Goal: Task Accomplishment & Management: Manage account settings

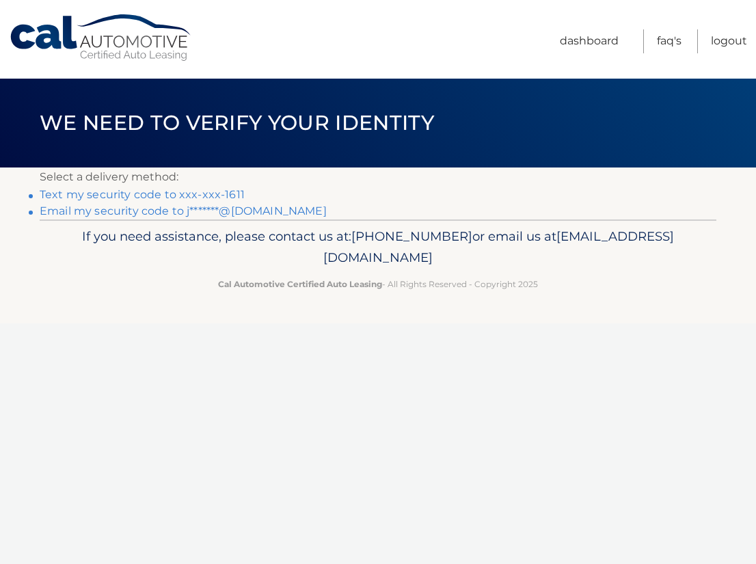
click at [197, 198] on link "Text my security code to xxx-xxx-1611" at bounding box center [142, 194] width 205 height 13
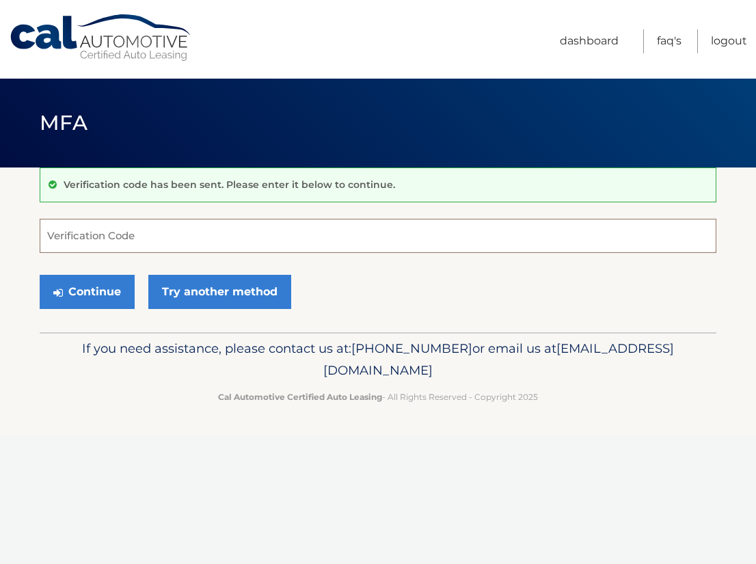
click at [133, 237] on input "Verification Code" at bounding box center [378, 236] width 677 height 34
type input "609577"
click at [110, 286] on button "Continue" at bounding box center [87, 292] width 95 height 34
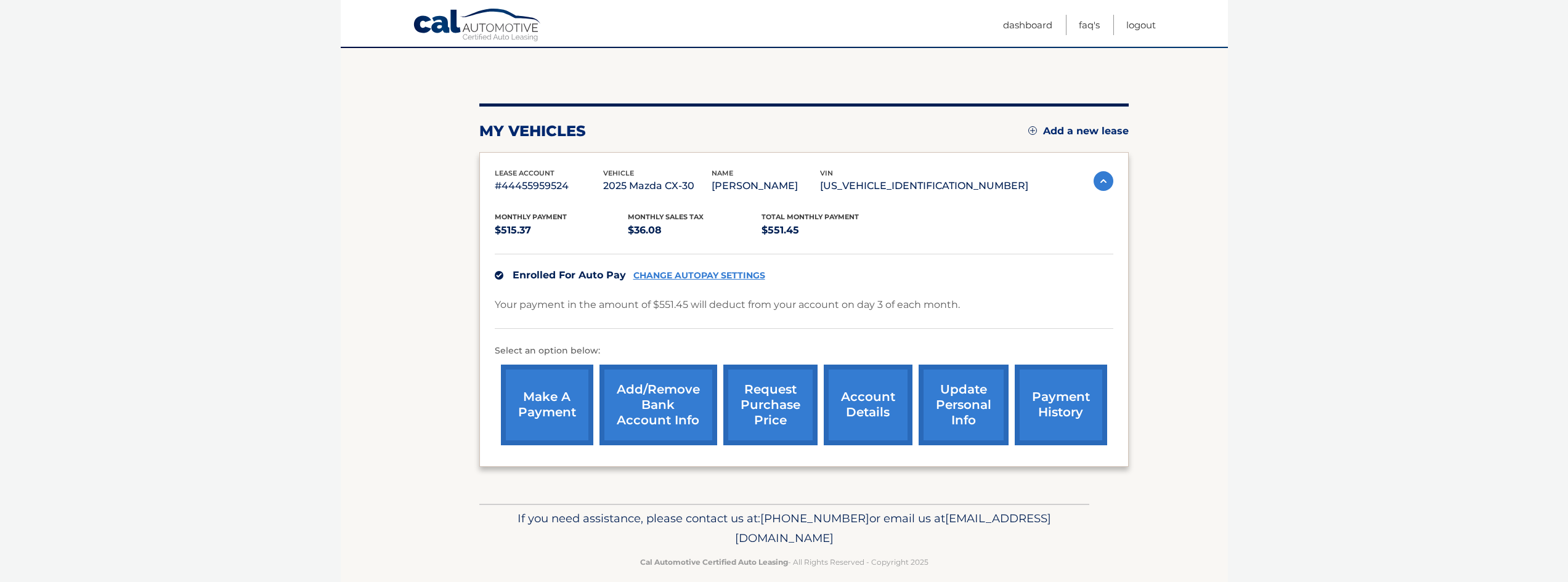
scroll to position [110, 0]
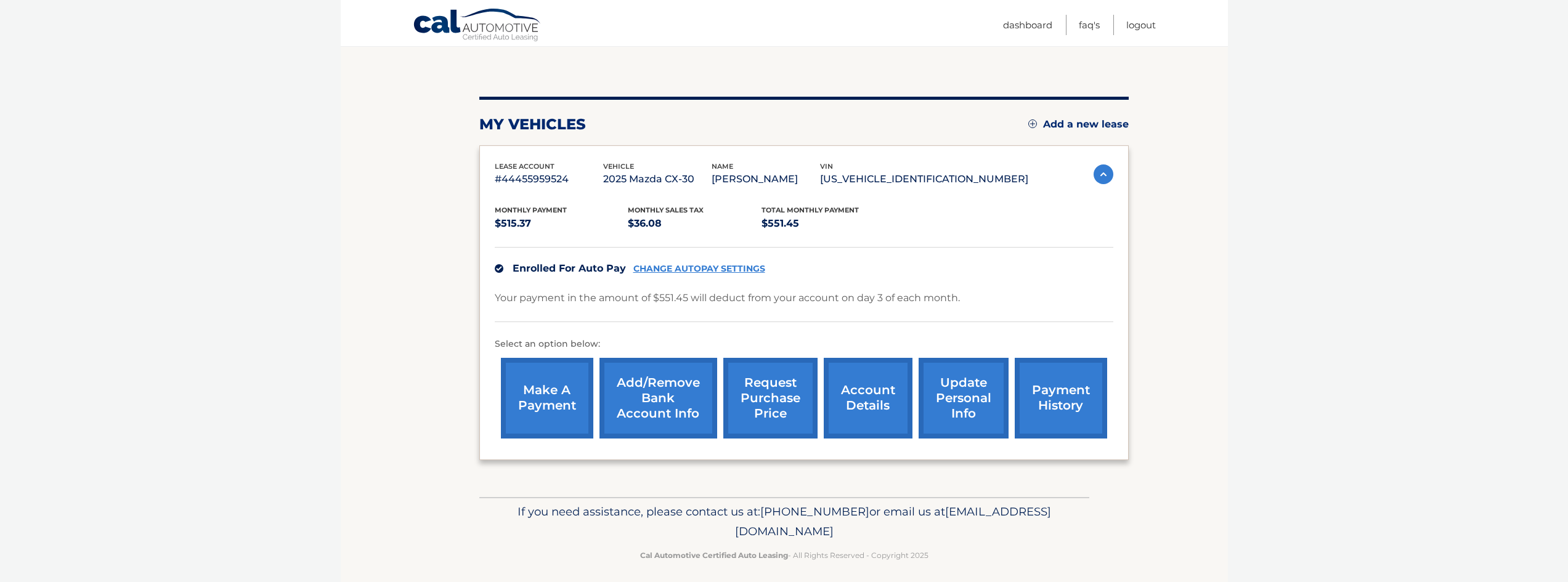
click at [681, 391] on link "account details" at bounding box center [868, 398] width 88 height 81
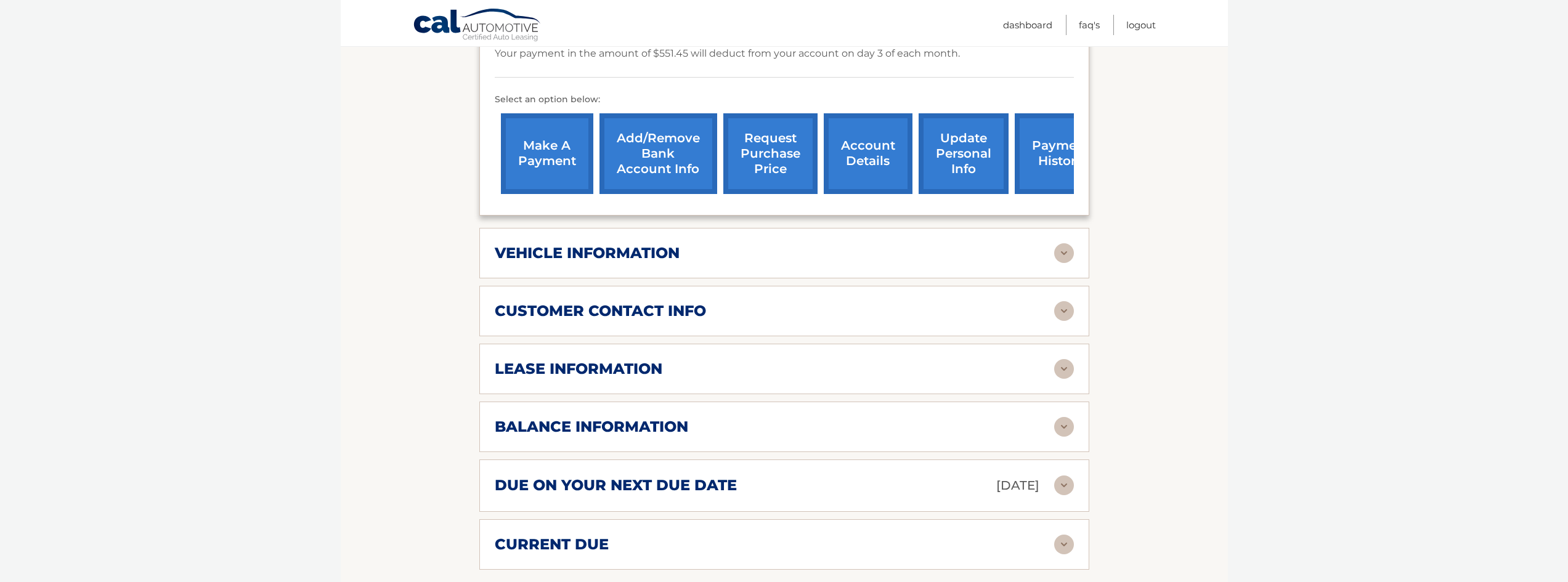
scroll to position [373, 0]
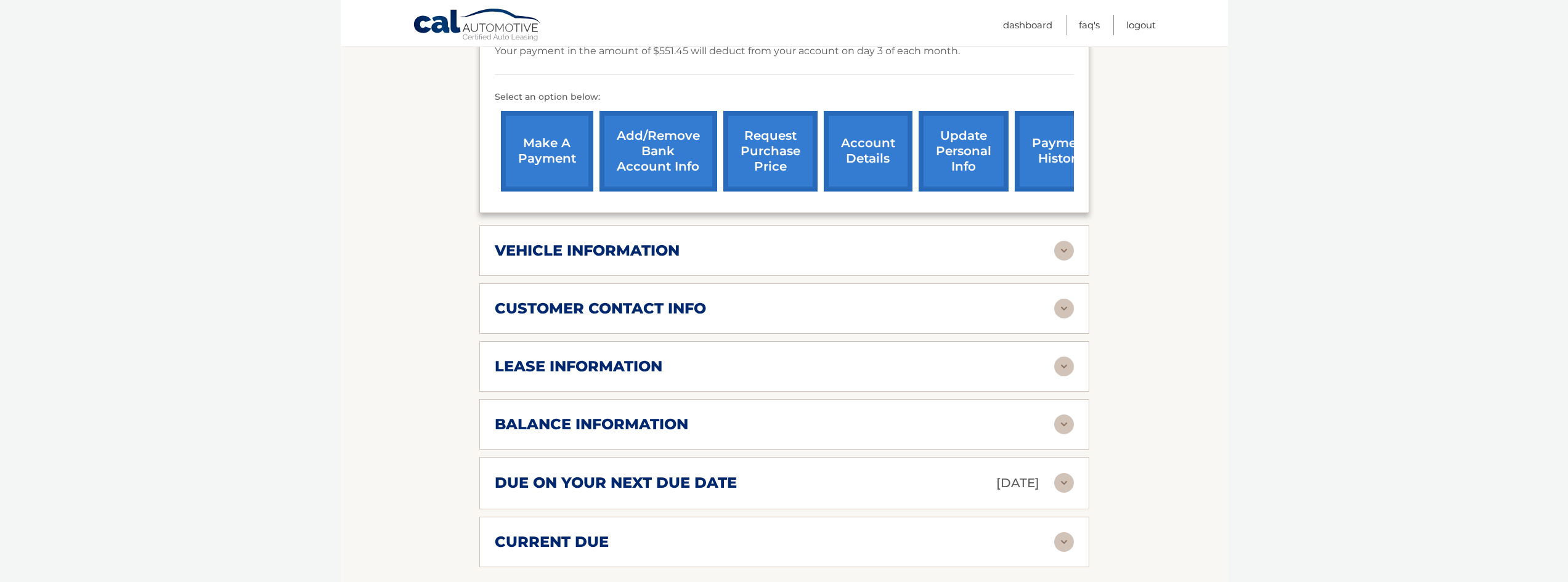
click at [1066, 368] on img at bounding box center [1064, 367] width 20 height 20
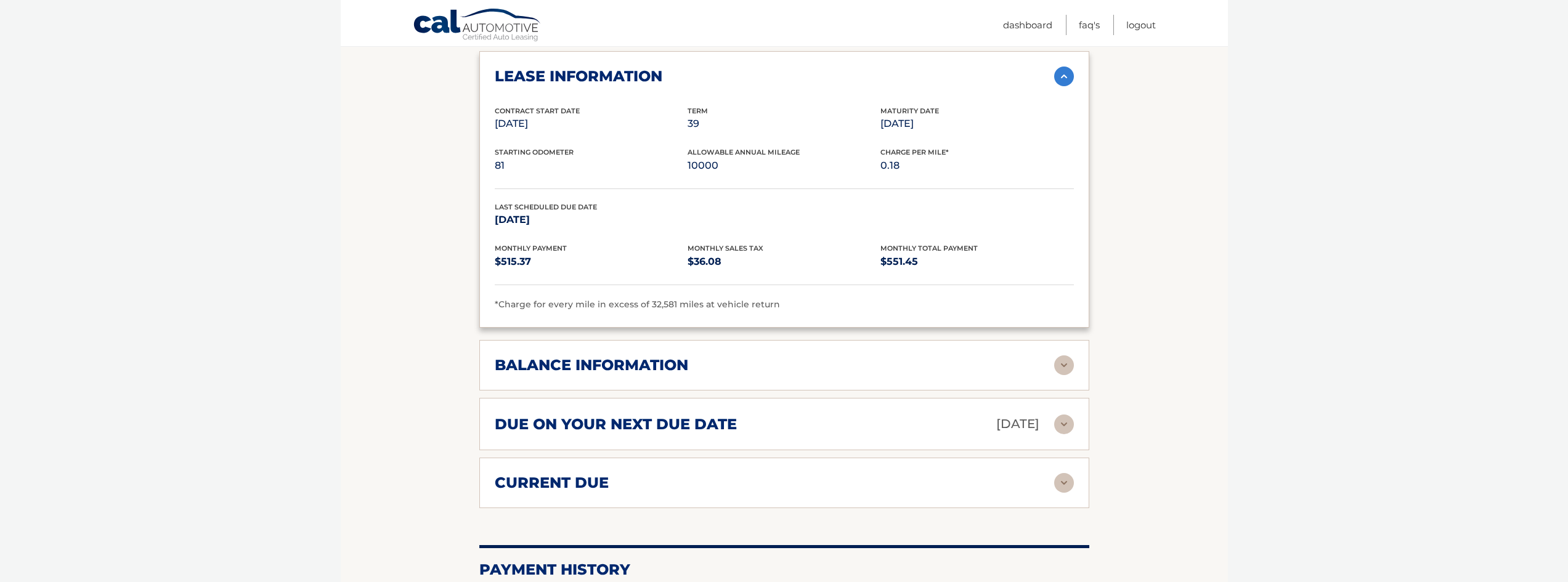
scroll to position [677, 0]
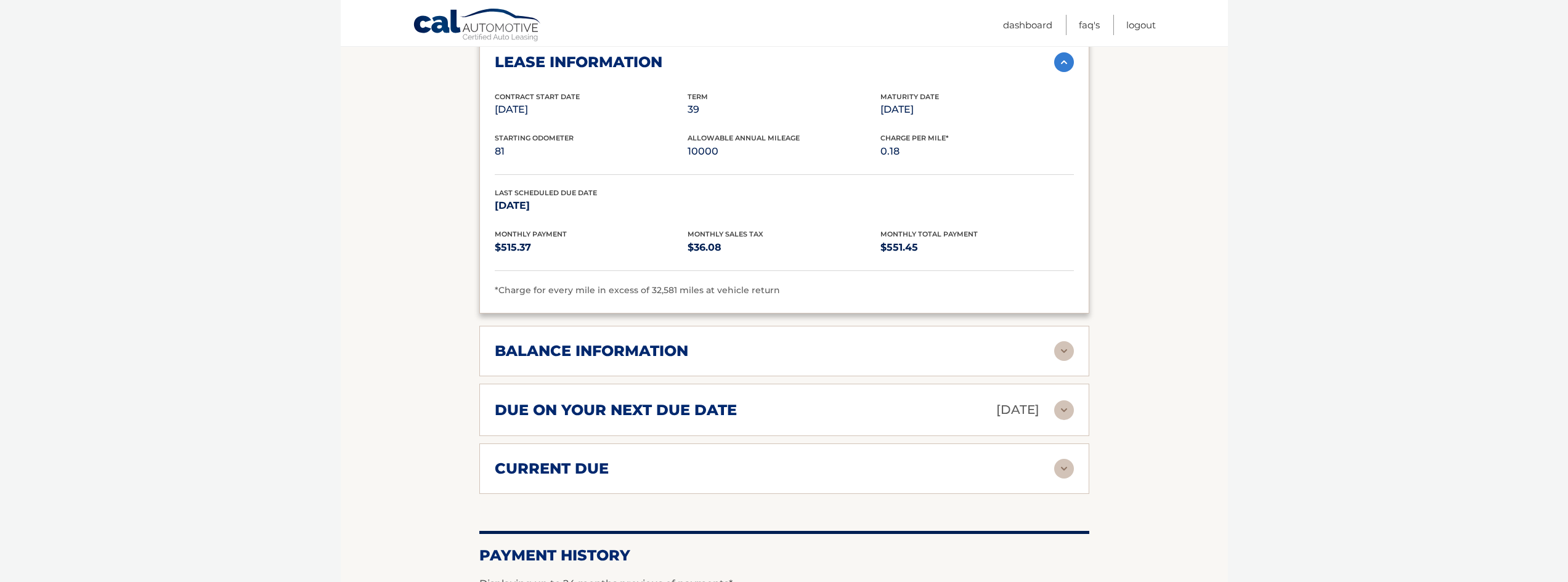
click at [1063, 349] on img at bounding box center [1064, 351] width 20 height 20
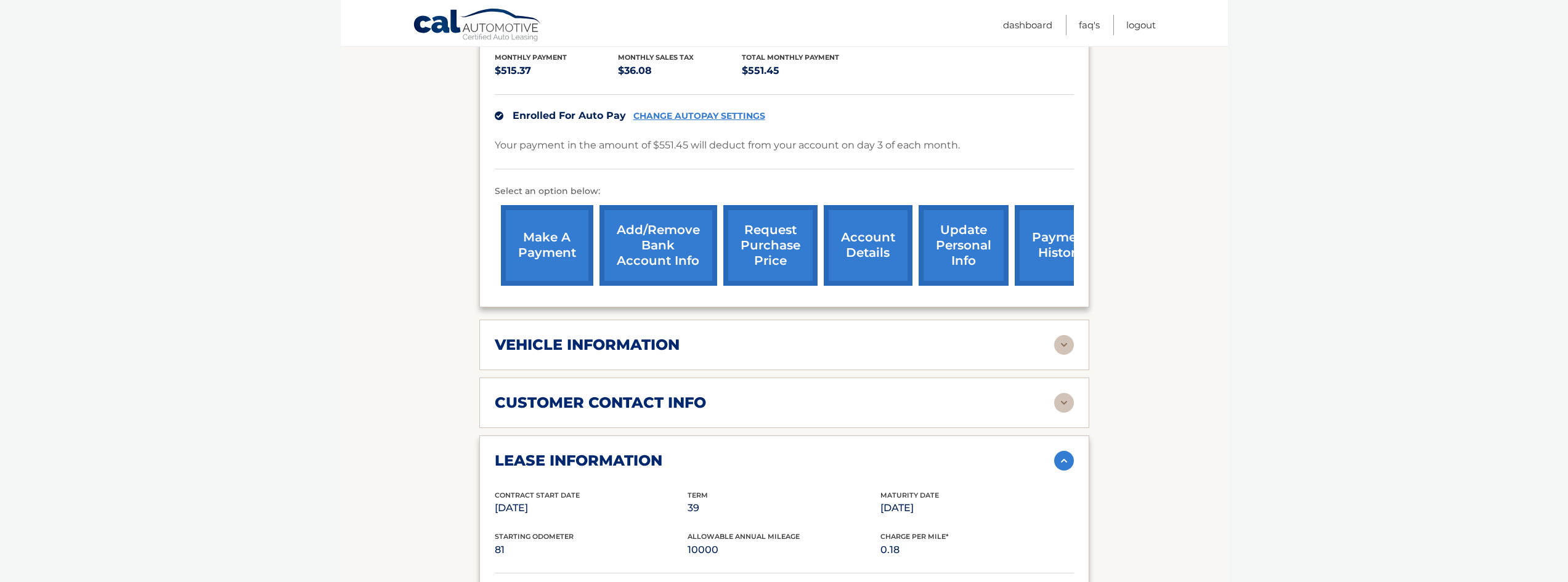
scroll to position [284, 0]
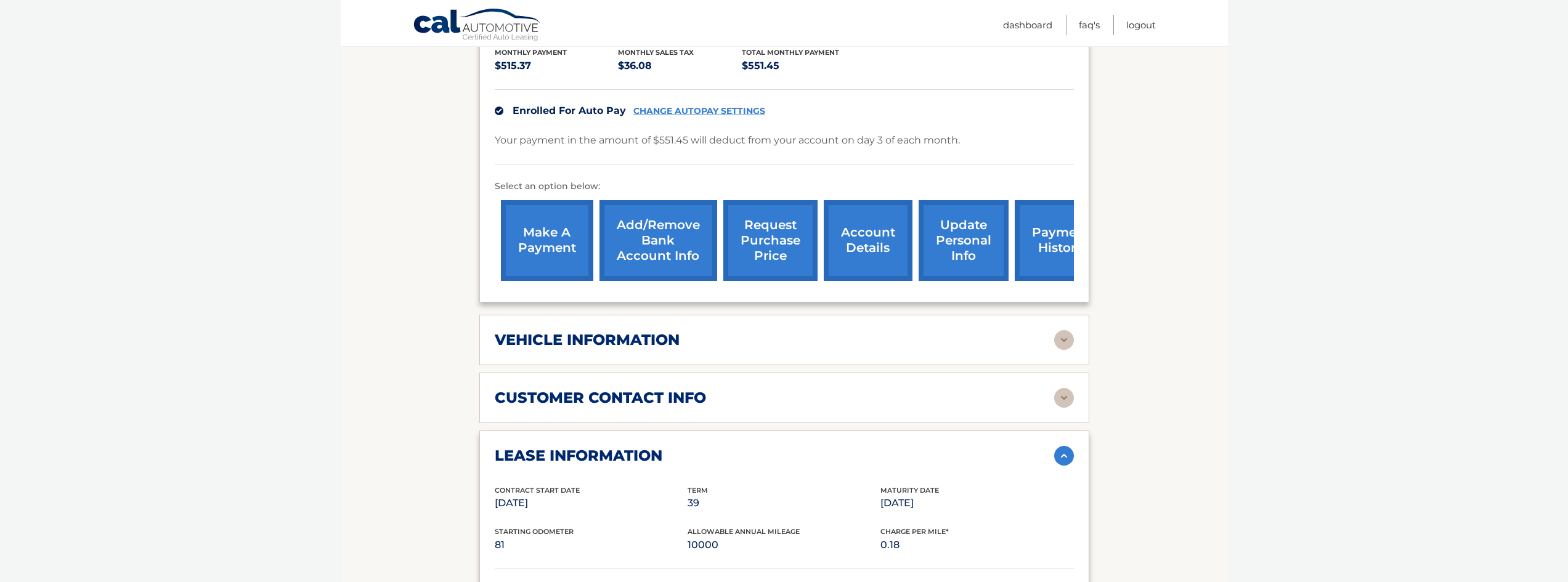
click at [874, 247] on link "account details" at bounding box center [868, 241] width 88 height 81
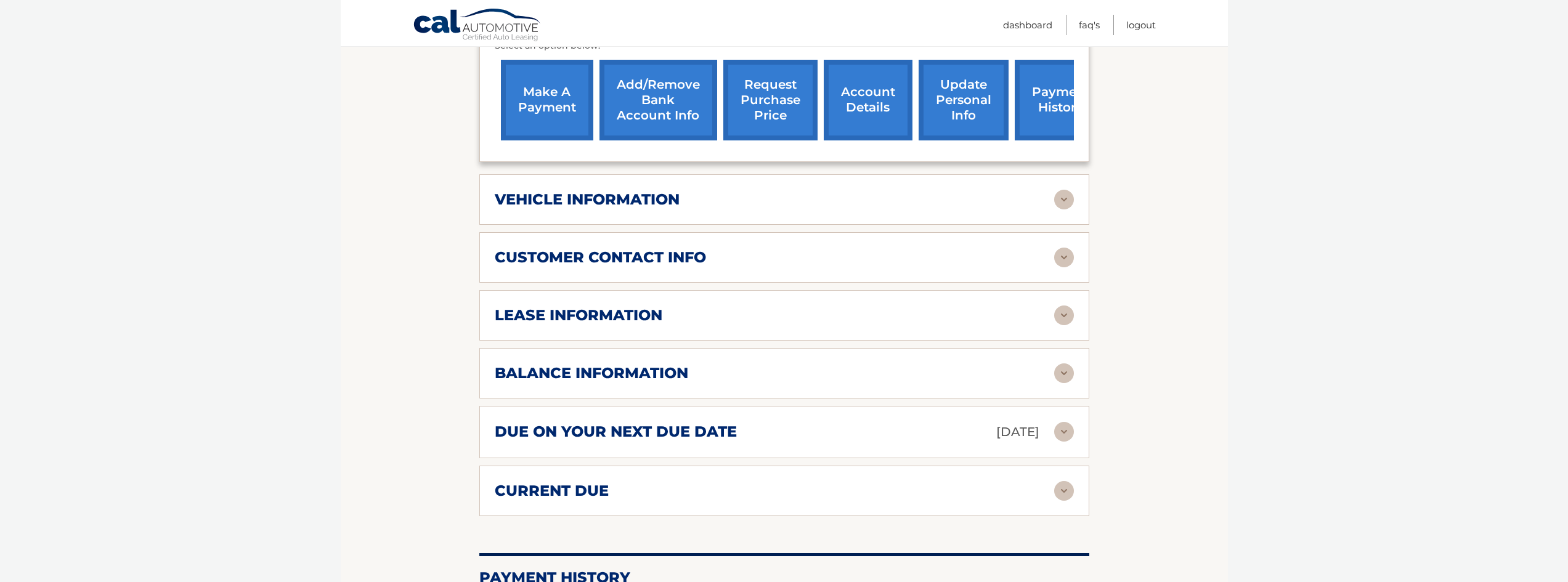
scroll to position [429, 0]
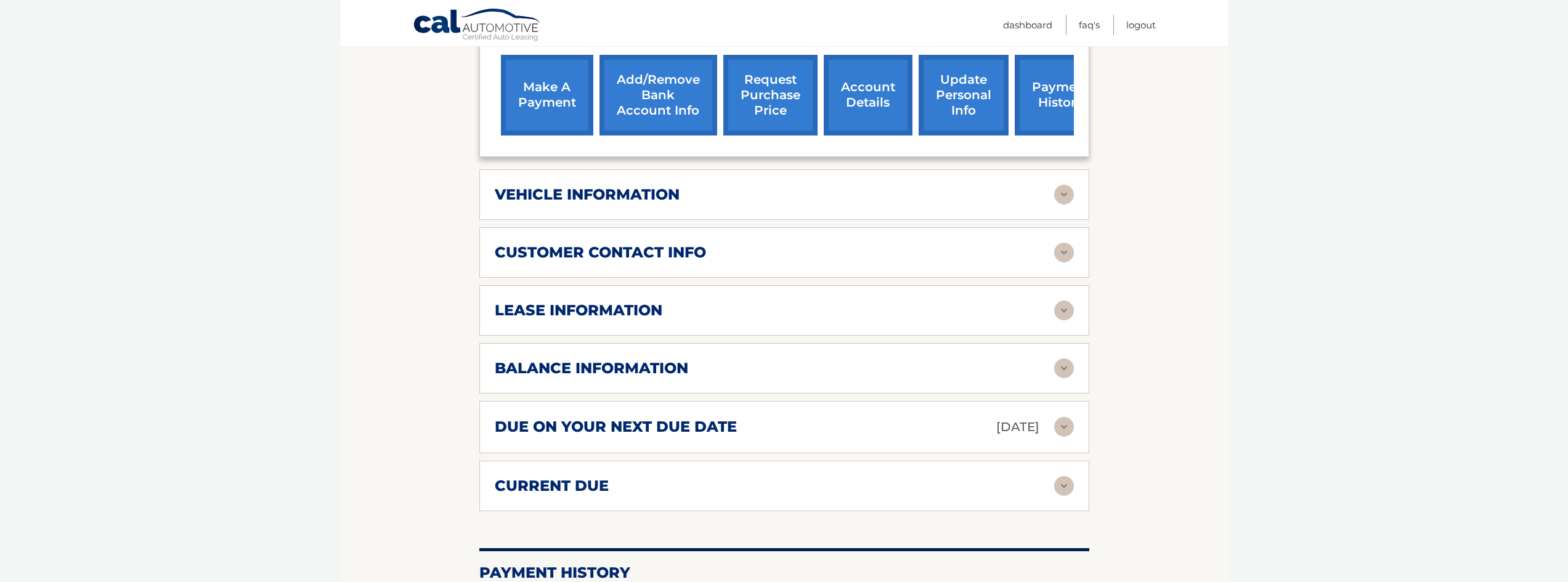
click at [1063, 309] on img at bounding box center [1064, 311] width 20 height 20
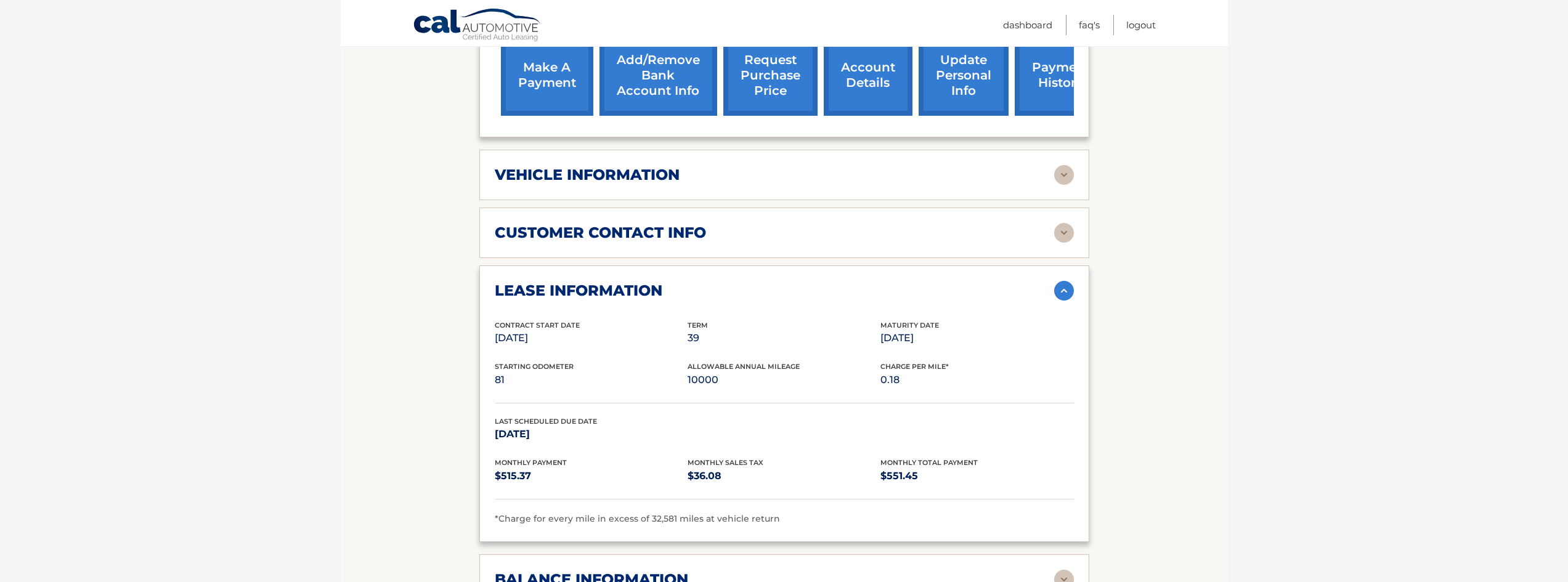
scroll to position [448, 0]
click at [1062, 178] on img at bounding box center [1064, 176] width 20 height 20
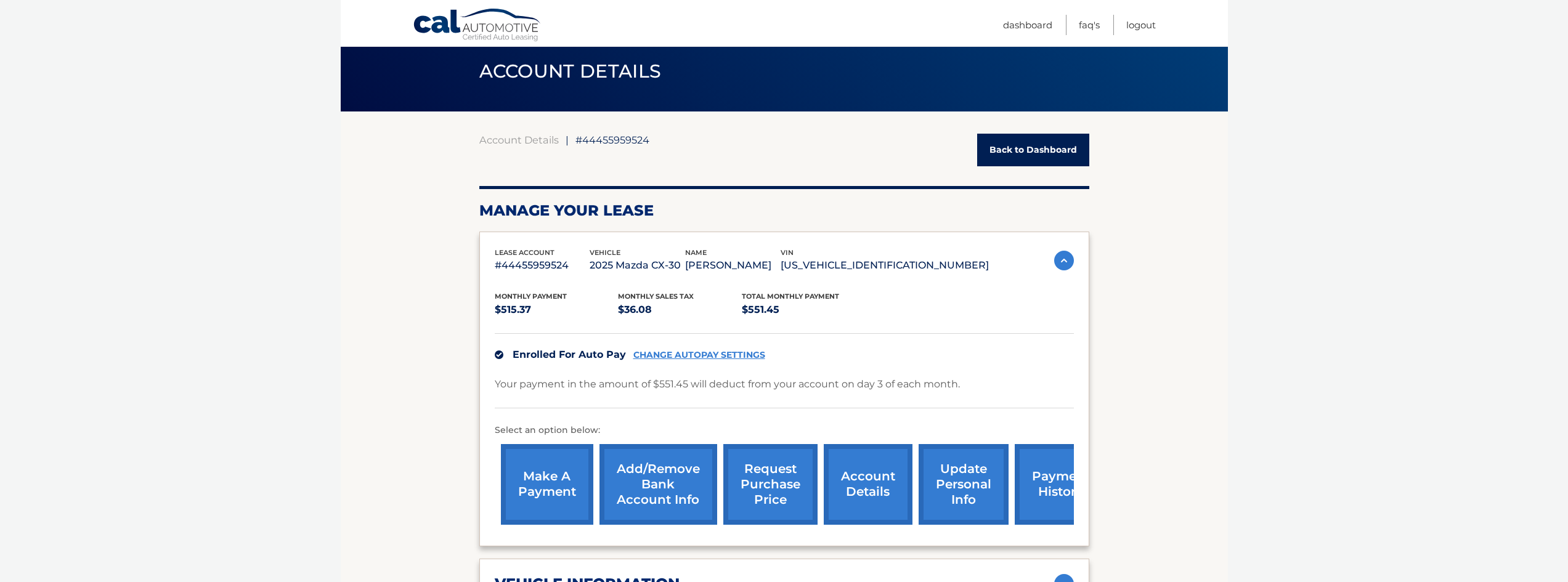
scroll to position [0, 0]
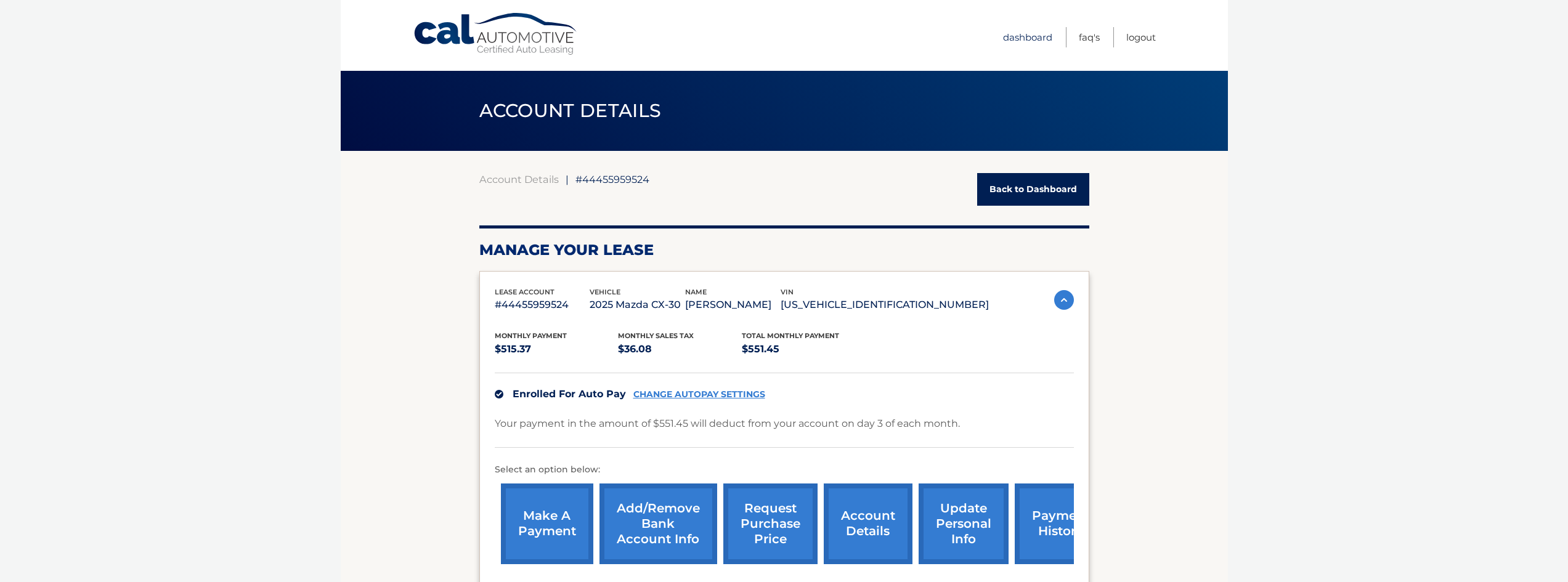
click at [1028, 39] on link "Dashboard" at bounding box center [1027, 37] width 50 height 21
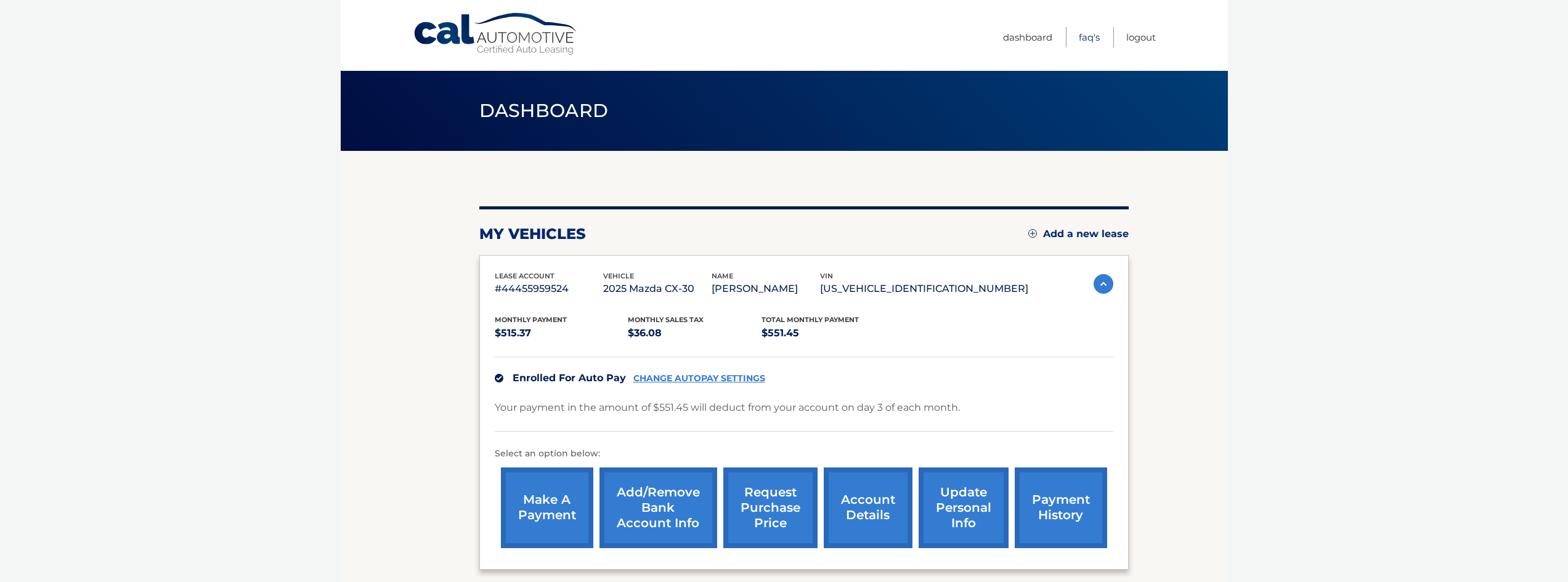
click at [1086, 39] on link "FAQ's" at bounding box center [1089, 37] width 21 height 21
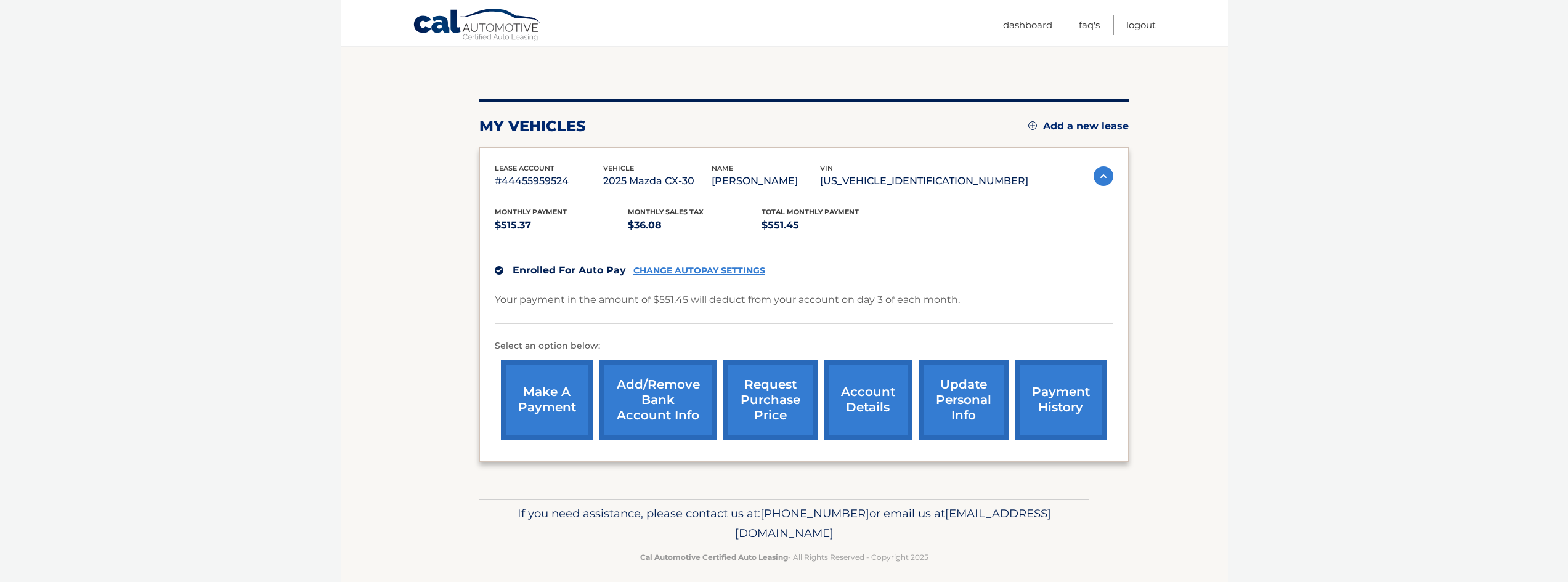
scroll to position [118, 0]
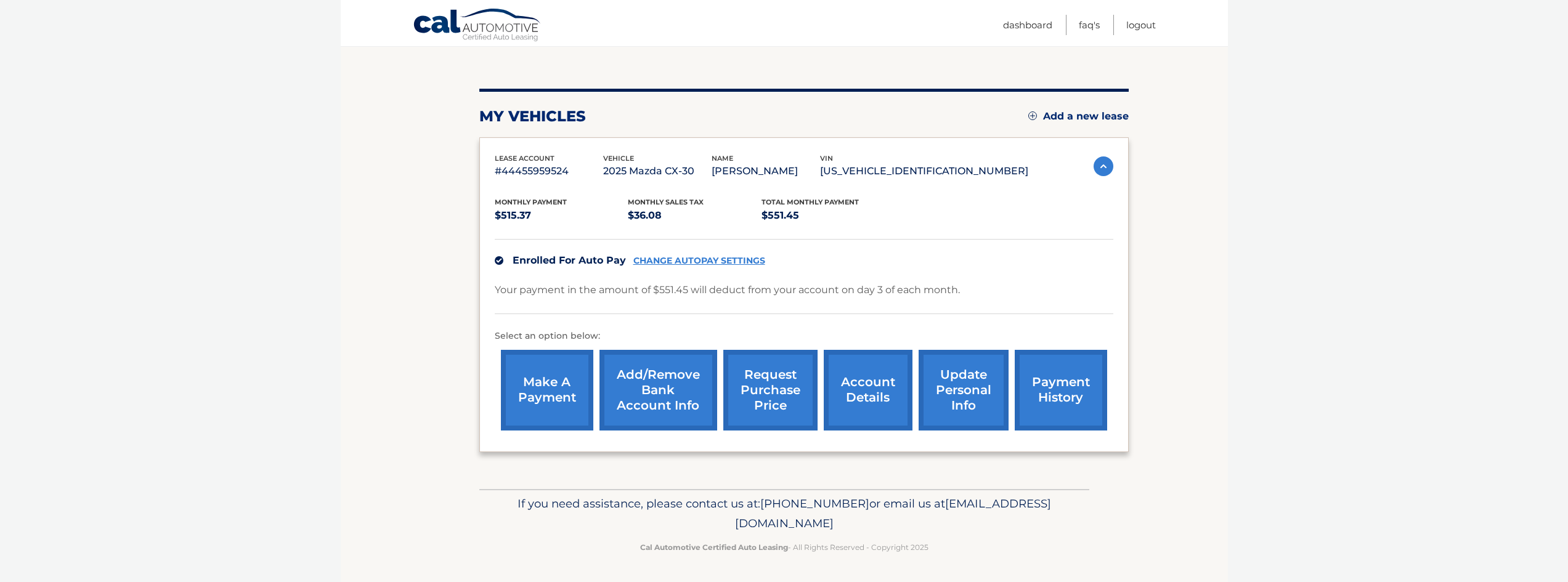
click at [787, 387] on link "request purchase price" at bounding box center [770, 390] width 95 height 81
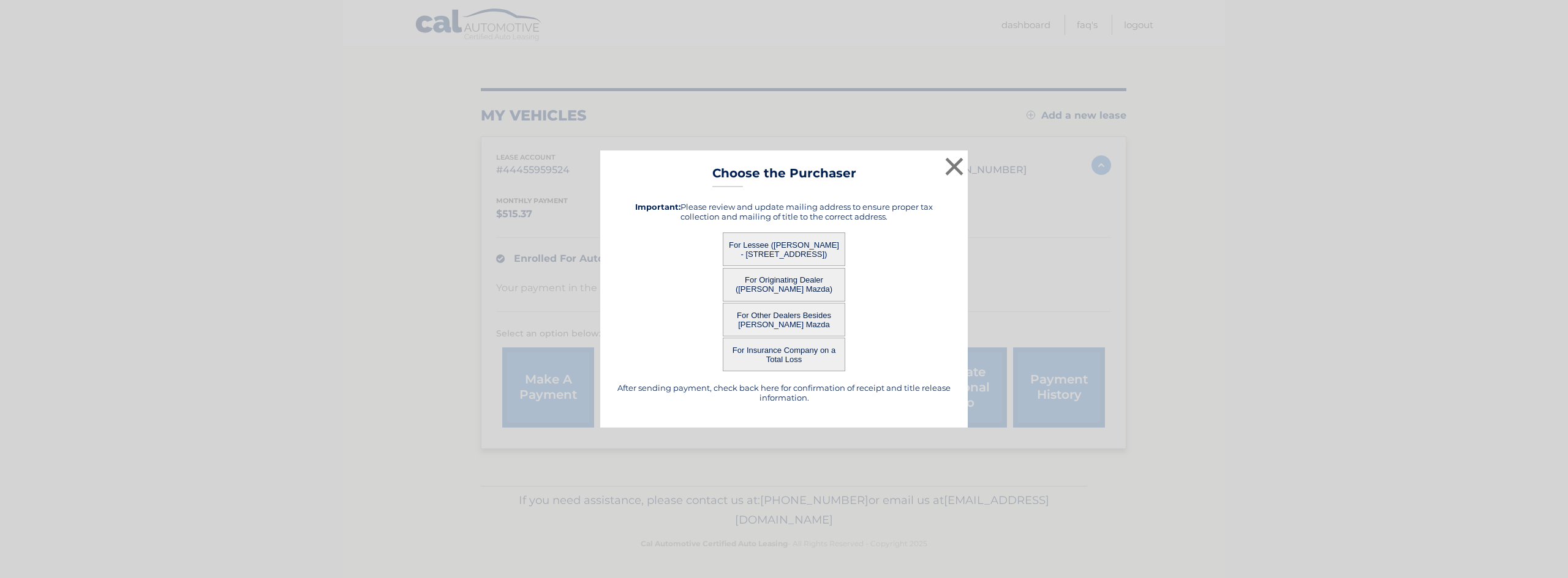
click at [803, 250] on button "For Lessee ([PERSON_NAME] - [STREET_ADDRESS])" at bounding box center [784, 250] width 123 height 34
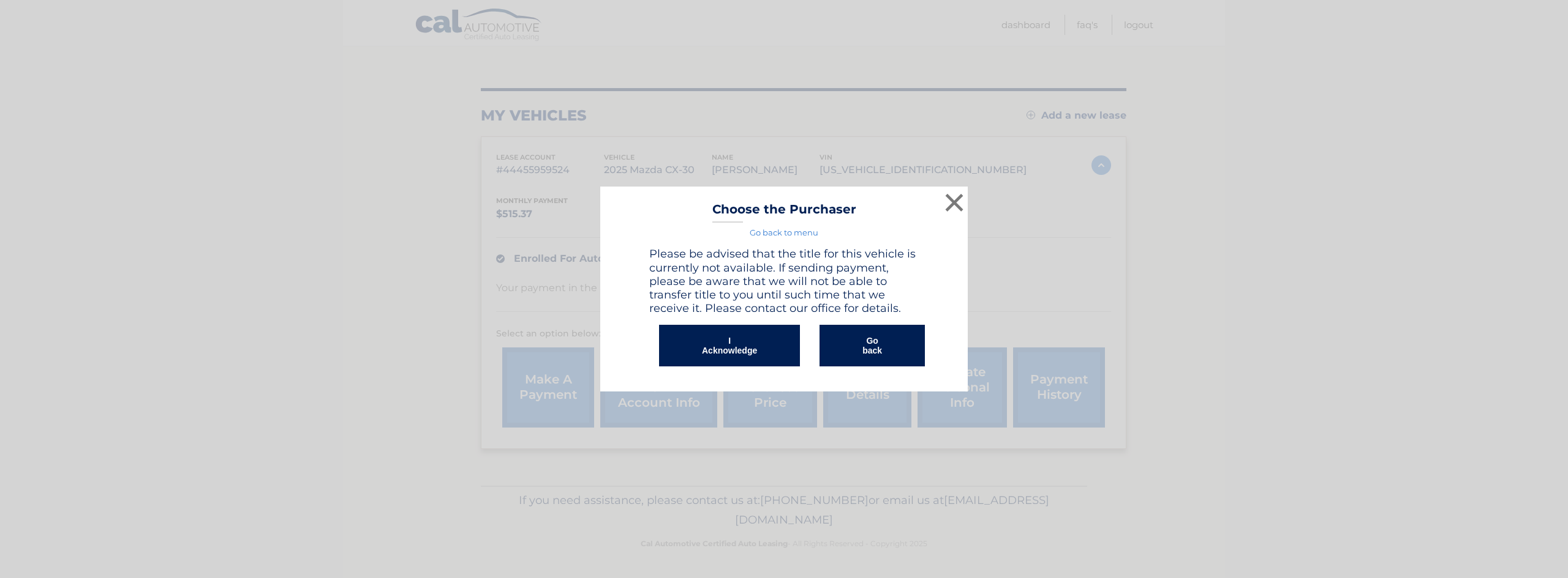
click at [878, 344] on button "Go back" at bounding box center [872, 345] width 106 height 42
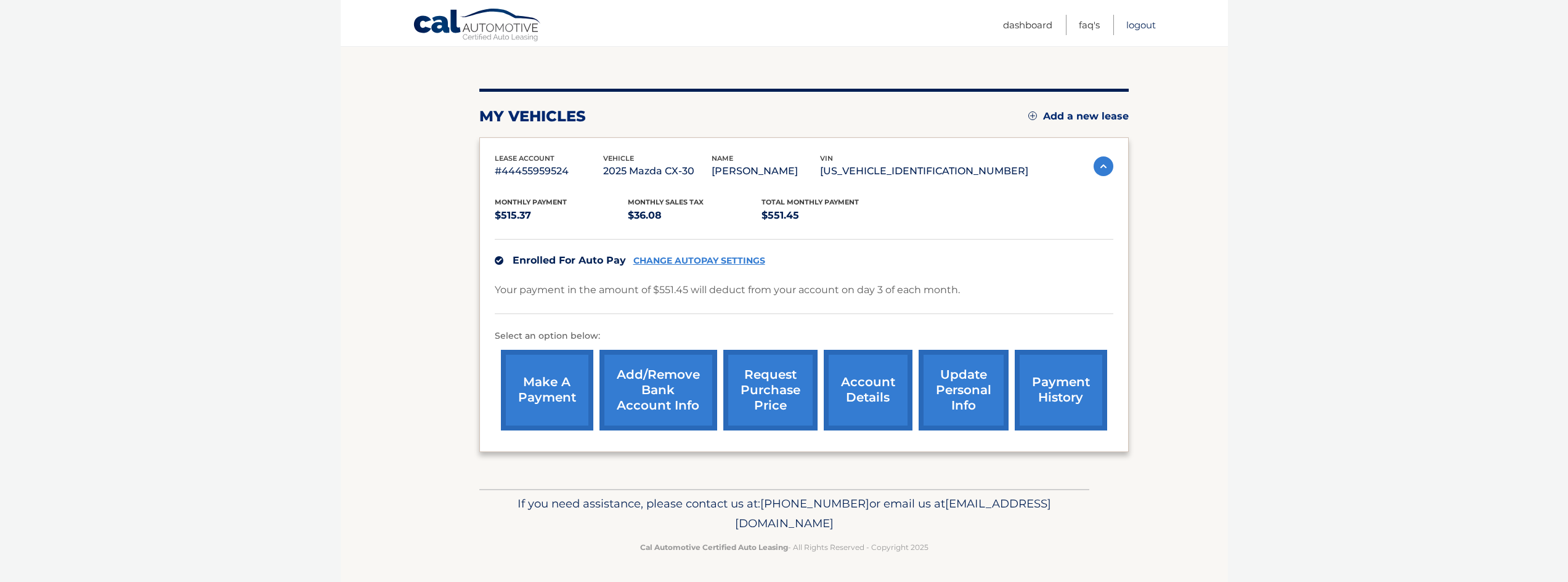
click at [1139, 25] on link "Logout" at bounding box center [1141, 24] width 30 height 21
